Goal: Information Seeking & Learning: Learn about a topic

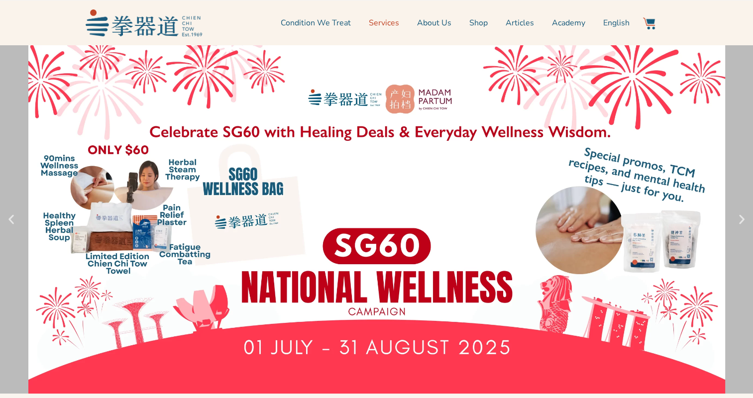
click at [395, 23] on link "Services" at bounding box center [384, 22] width 30 height 25
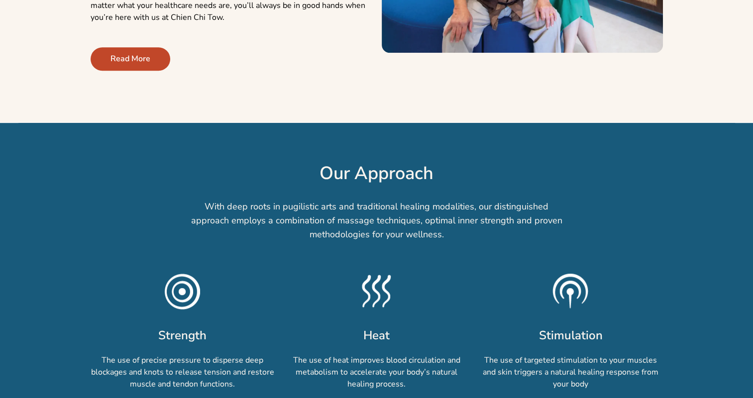
scroll to position [703, 0]
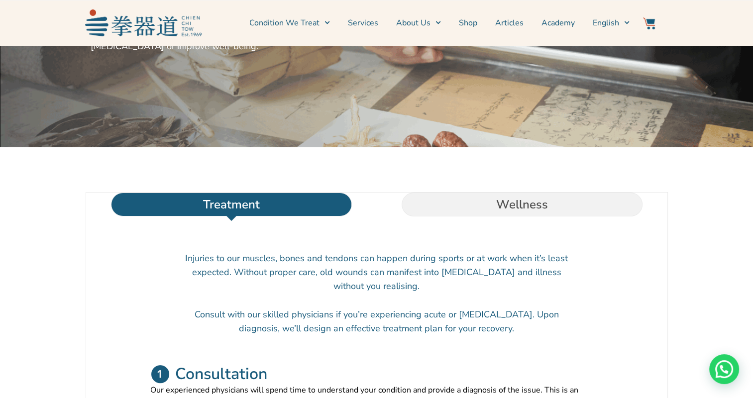
scroll to position [180, 0]
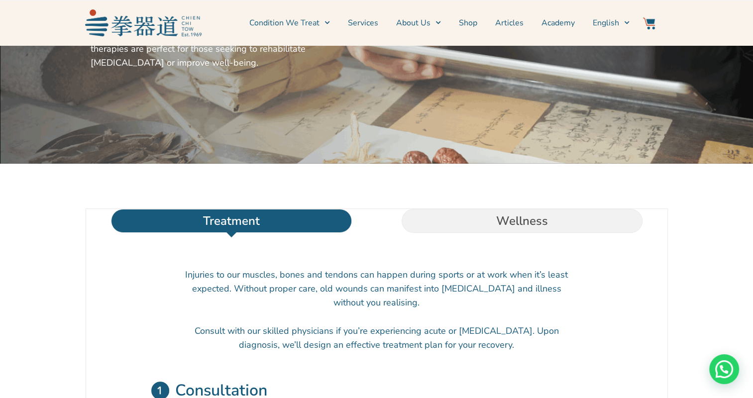
click at [574, 233] on li "Wellness" at bounding box center [522, 221] width 291 height 24
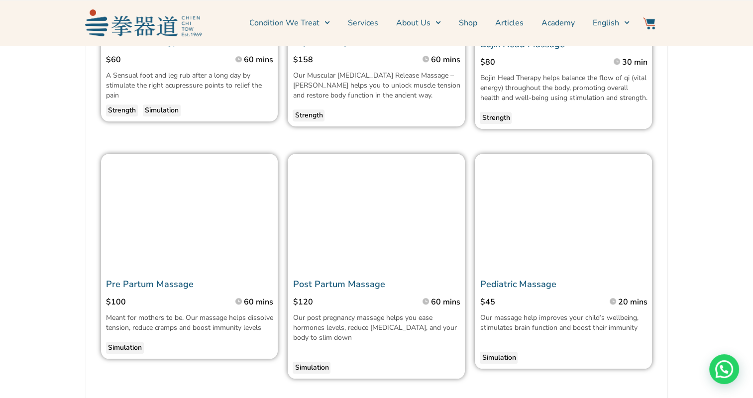
scroll to position [827, 0]
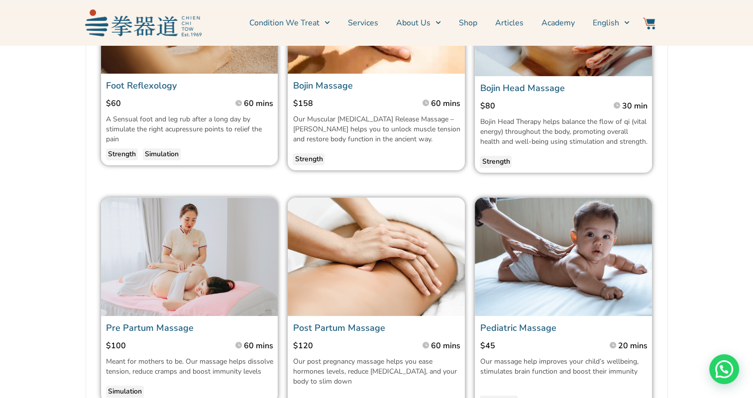
click at [158, 334] on link "Pre Partum Massage" at bounding box center [150, 328] width 88 height 12
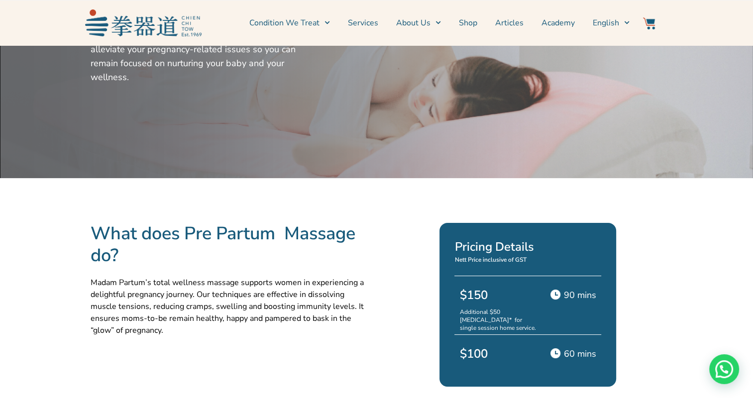
scroll to position [162, 0]
